Goal: Task Accomplishment & Management: Manage account settings

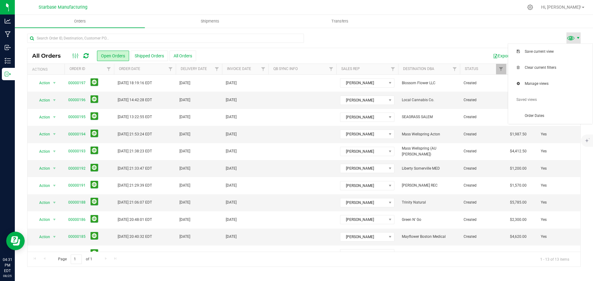
click at [577, 38] on span at bounding box center [577, 37] width 5 height 5
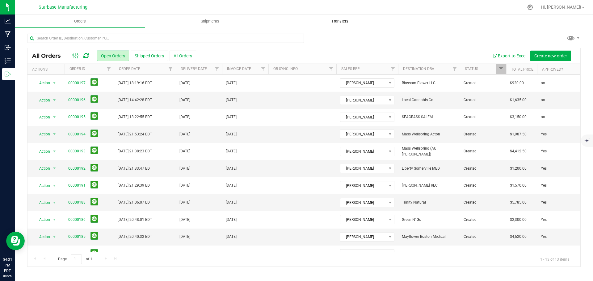
click at [394, 15] on uib-tab-heading "Transfers" at bounding box center [339, 21] width 129 height 12
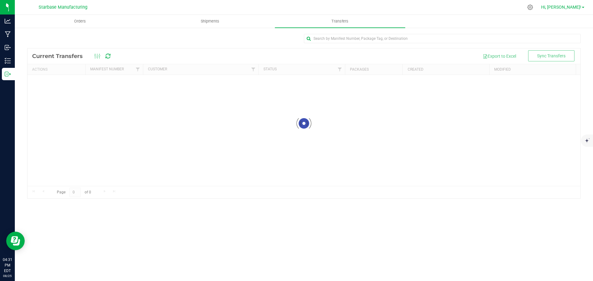
click at [570, 6] on span "Hi, [PERSON_NAME]!" at bounding box center [561, 7] width 40 height 5
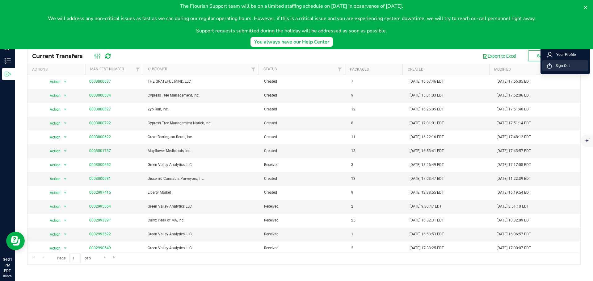
click at [564, 65] on span "Sign Out" at bounding box center [560, 66] width 18 height 6
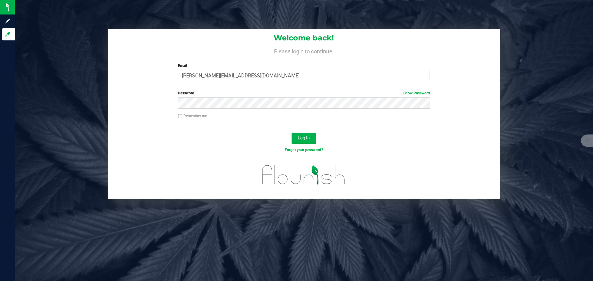
click at [241, 74] on input "[PERSON_NAME][EMAIL_ADDRESS][DOMAIN_NAME]" at bounding box center [304, 75] width 252 height 11
type input "[PERSON_NAME][EMAIL_ADDRESS][DOMAIN_NAME]"
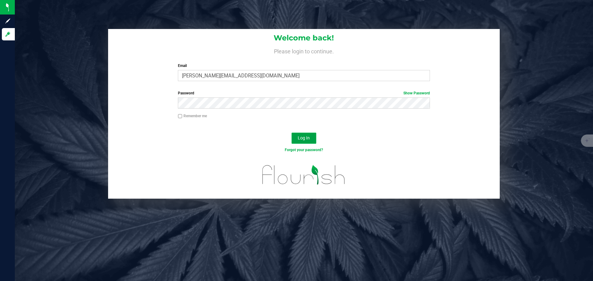
click at [299, 139] on span "Log In" at bounding box center [303, 137] width 12 height 5
